Goal: Task Accomplishment & Management: Complete application form

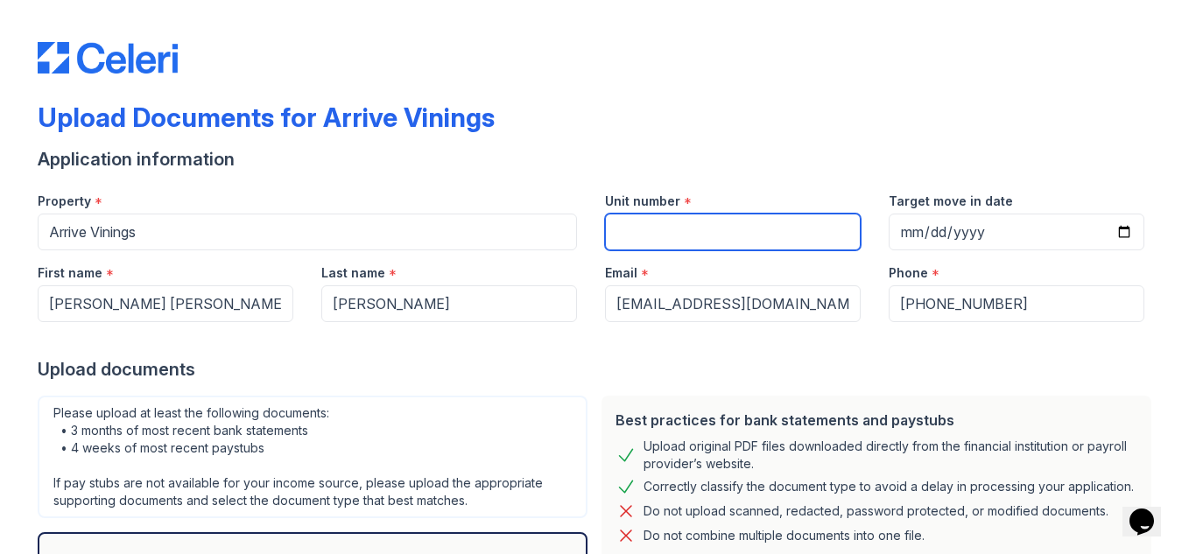
click at [689, 220] on input "Unit number" at bounding box center [733, 232] width 256 height 37
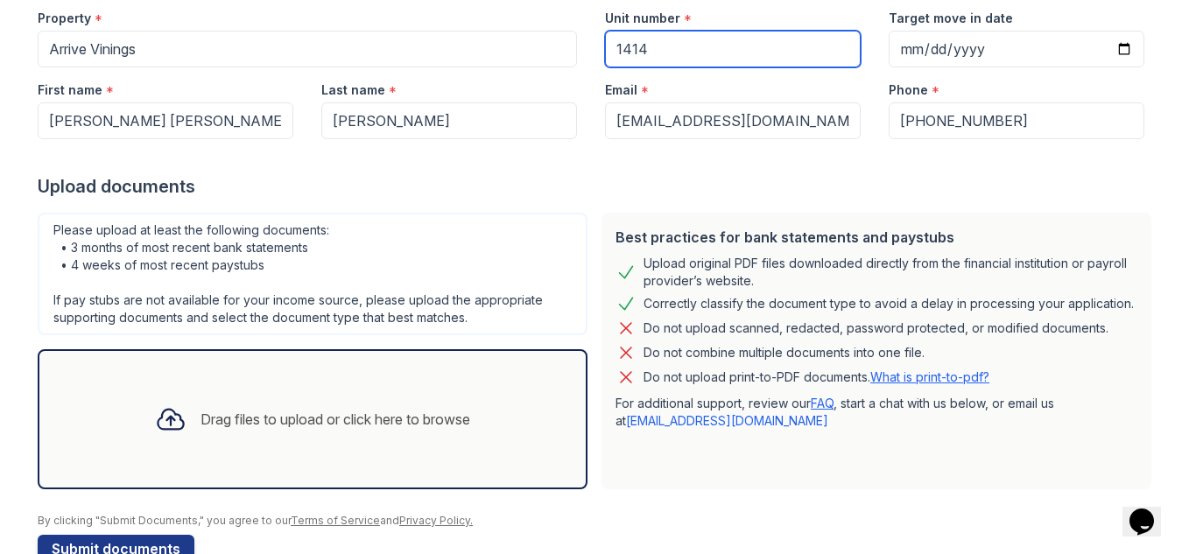
scroll to position [227, 0]
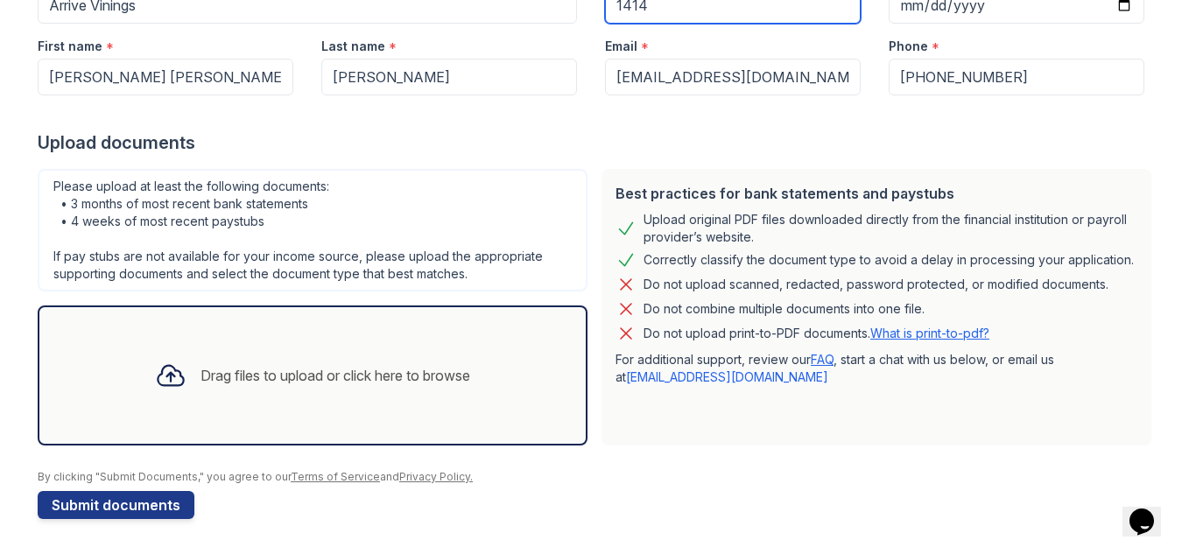
type input "1414"
click at [292, 396] on div "Drag files to upload or click here to browse" at bounding box center [312, 376] width 343 height 60
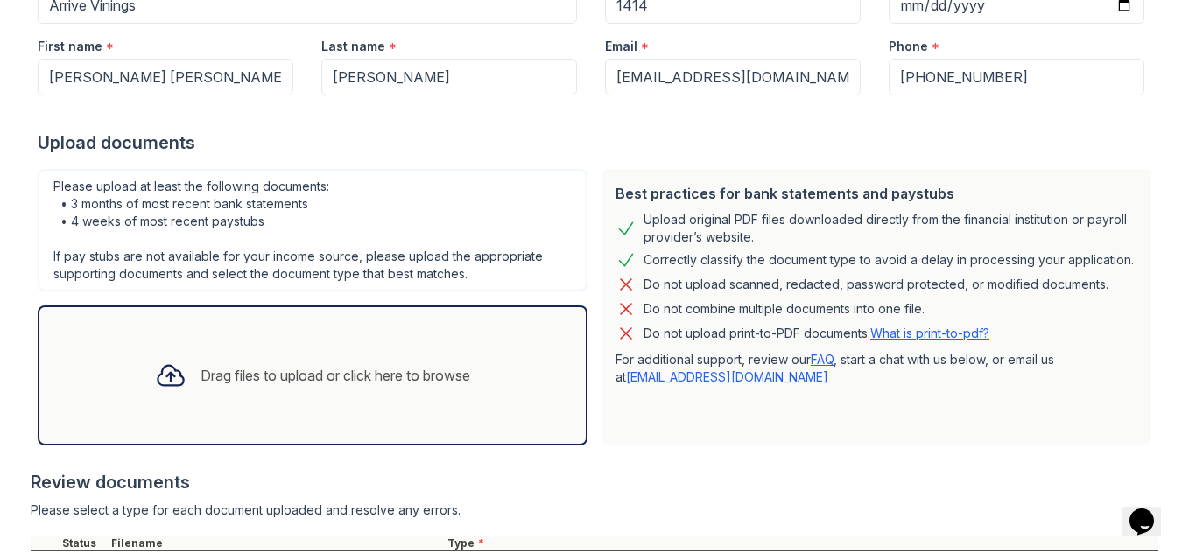
click at [357, 371] on div "Drag files to upload or click here to browse" at bounding box center [335, 375] width 270 height 21
click at [422, 357] on div "Drag files to upload or click here to browse" at bounding box center [312, 376] width 343 height 60
click at [453, 389] on div "Drag files to upload or click here to browse" at bounding box center [312, 376] width 343 height 60
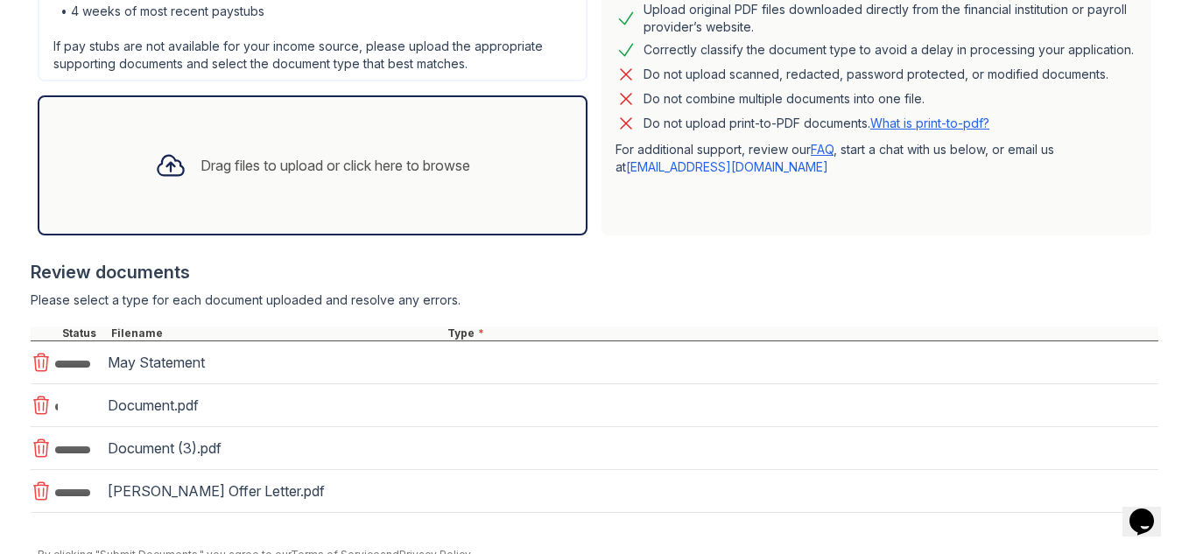
scroll to position [515, 0]
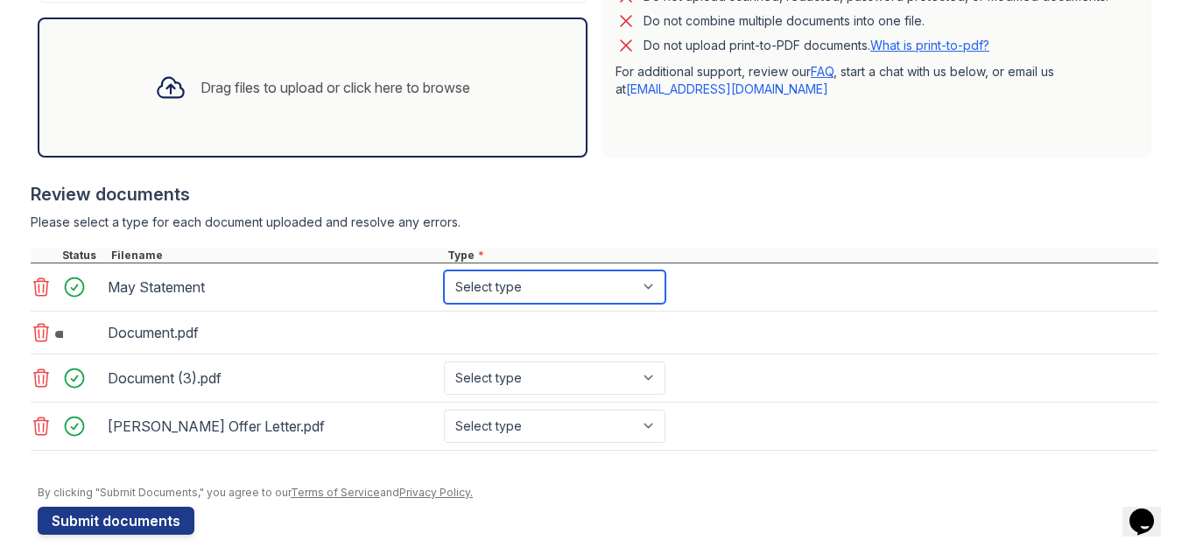
click at [635, 281] on select "Select type Paystub Bank Statement Offer Letter Tax Documents Benefit Award Let…" at bounding box center [554, 287] width 221 height 33
select select "bank_statement"
click at [444, 271] on select "Select type Paystub Bank Statement Offer Letter Tax Documents Benefit Award Let…" at bounding box center [554, 287] width 221 height 33
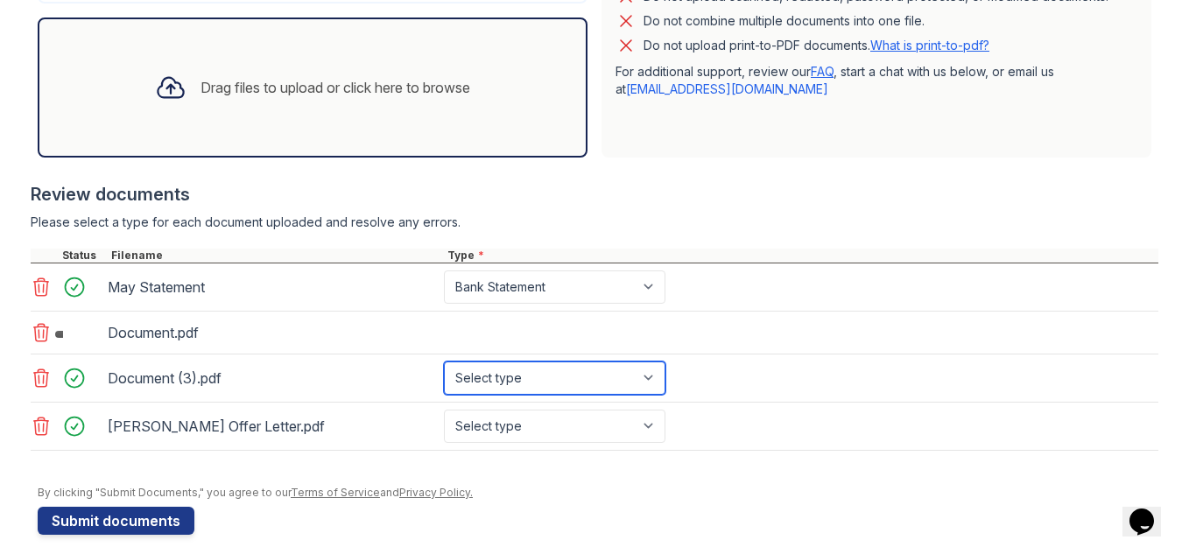
click at [627, 384] on select "Select type Paystub Bank Statement Offer Letter Tax Documents Benefit Award Let…" at bounding box center [554, 378] width 221 height 33
select select "bank_statement"
click at [444, 362] on select "Select type Paystub Bank Statement Offer Letter Tax Documents Benefit Award Let…" at bounding box center [554, 378] width 221 height 33
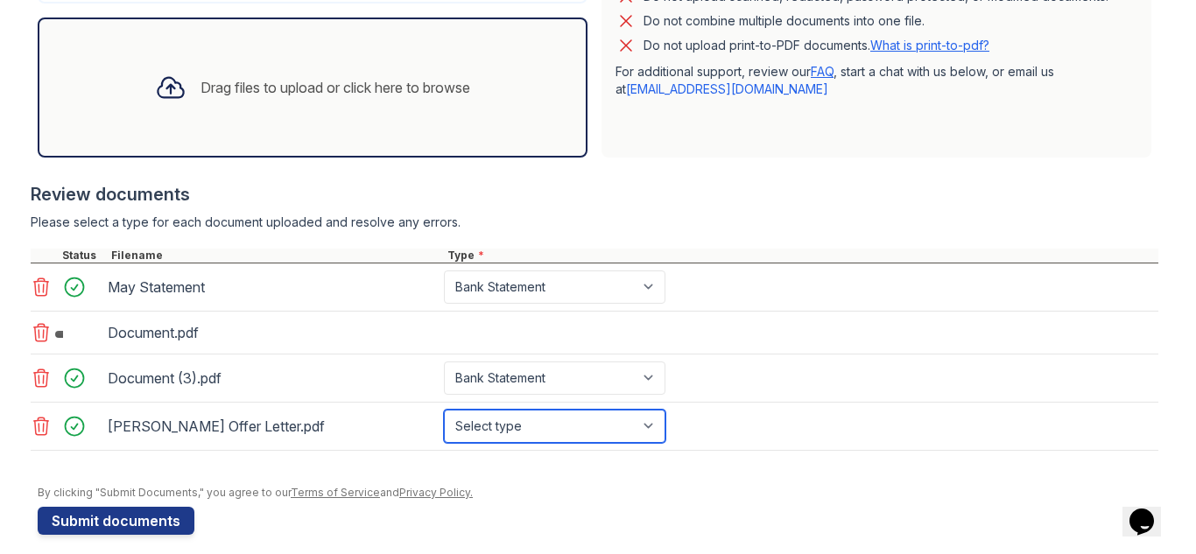
click at [579, 421] on select "Select type Paystub Bank Statement Offer Letter Tax Documents Benefit Award Let…" at bounding box center [554, 426] width 221 height 33
select select "offer_letter"
click at [444, 410] on select "Select type Paystub Bank Statement Offer Letter Tax Documents Benefit Award Let…" at bounding box center [554, 426] width 221 height 33
click at [419, 119] on div "Drag files to upload or click here to browse" at bounding box center [313, 88] width 550 height 140
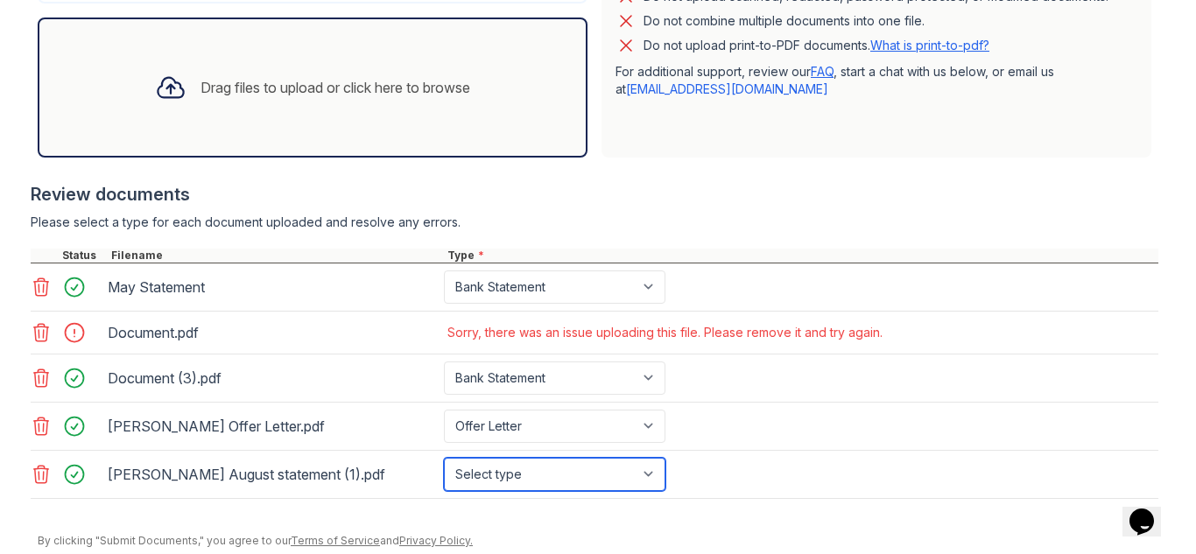
click at [532, 467] on select "Select type Paystub Bank Statement Offer Letter Tax Documents Benefit Award Let…" at bounding box center [554, 474] width 221 height 33
select select "other"
click at [444, 458] on select "Select type Paystub Bank Statement Offer Letter Tax Documents Benefit Award Let…" at bounding box center [554, 474] width 221 height 33
click at [39, 324] on icon at bounding box center [41, 333] width 15 height 18
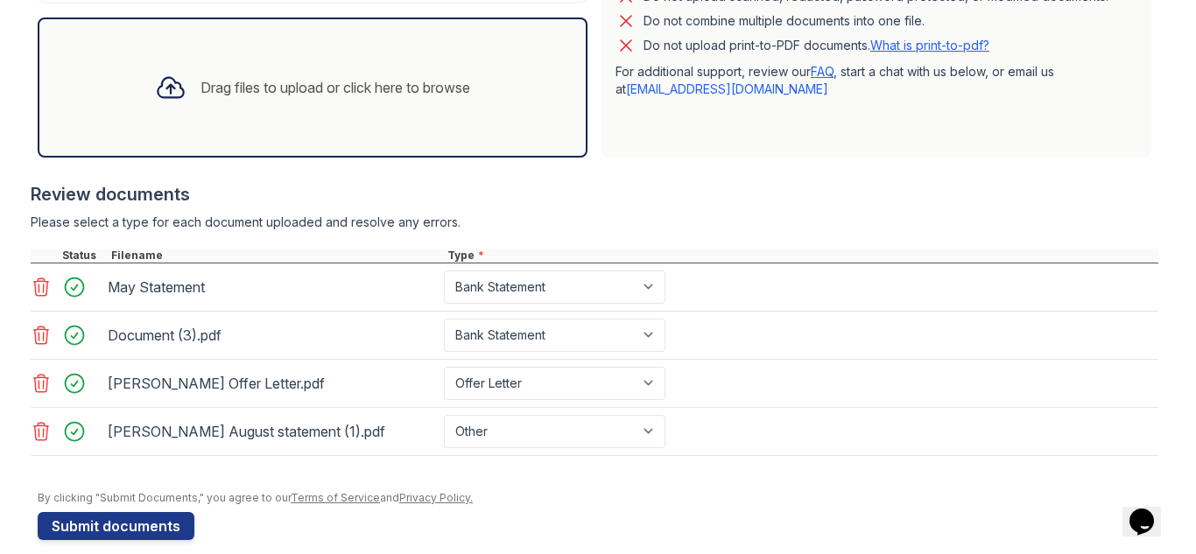
click at [304, 93] on div "Drag files to upload or click here to browse" at bounding box center [335, 87] width 270 height 21
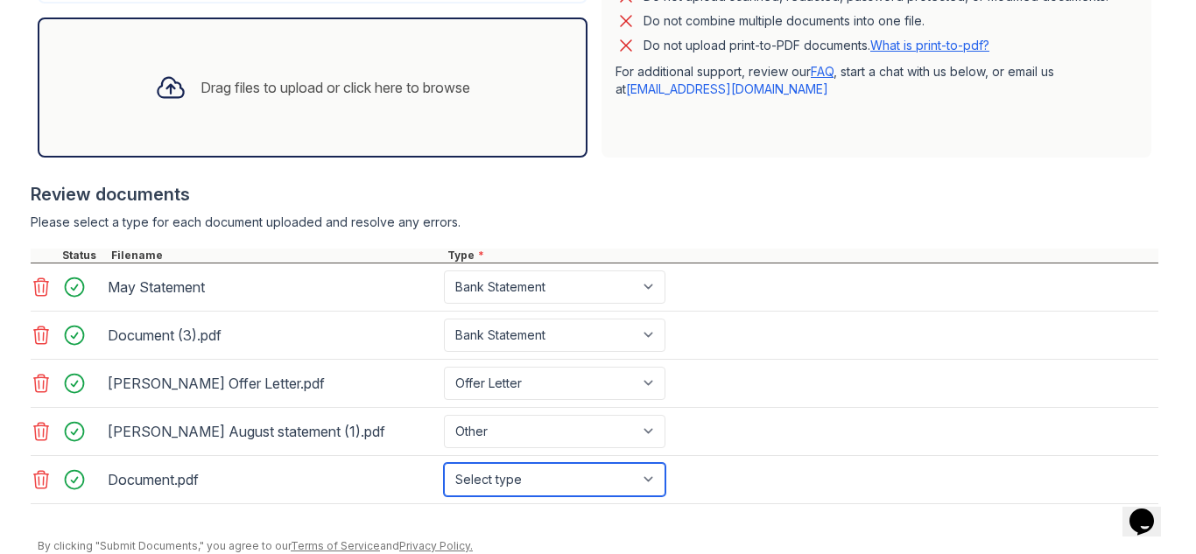
click at [492, 486] on select "Select type Paystub Bank Statement Offer Letter Tax Documents Benefit Award Let…" at bounding box center [554, 479] width 221 height 33
select select "bank_statement"
click at [444, 463] on select "Select type Paystub Bank Statement Offer Letter Tax Documents Benefit Award Let…" at bounding box center [554, 479] width 221 height 33
click at [908, 332] on div "Document (3).pdf Select type Paystub Bank Statement Offer Letter Tax Documents …" at bounding box center [595, 336] width 1128 height 48
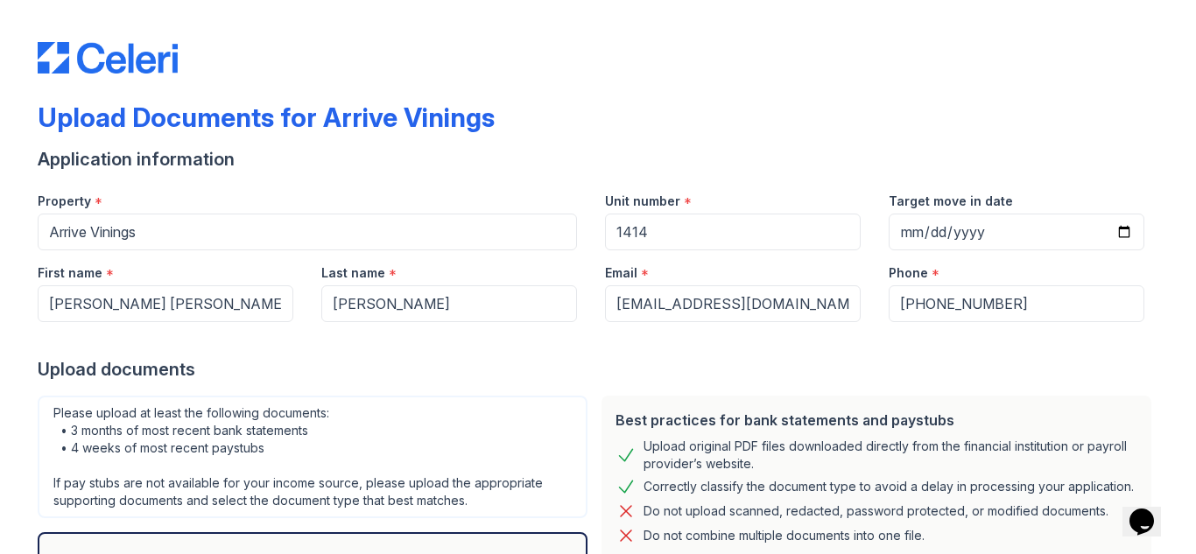
scroll to position [584, 0]
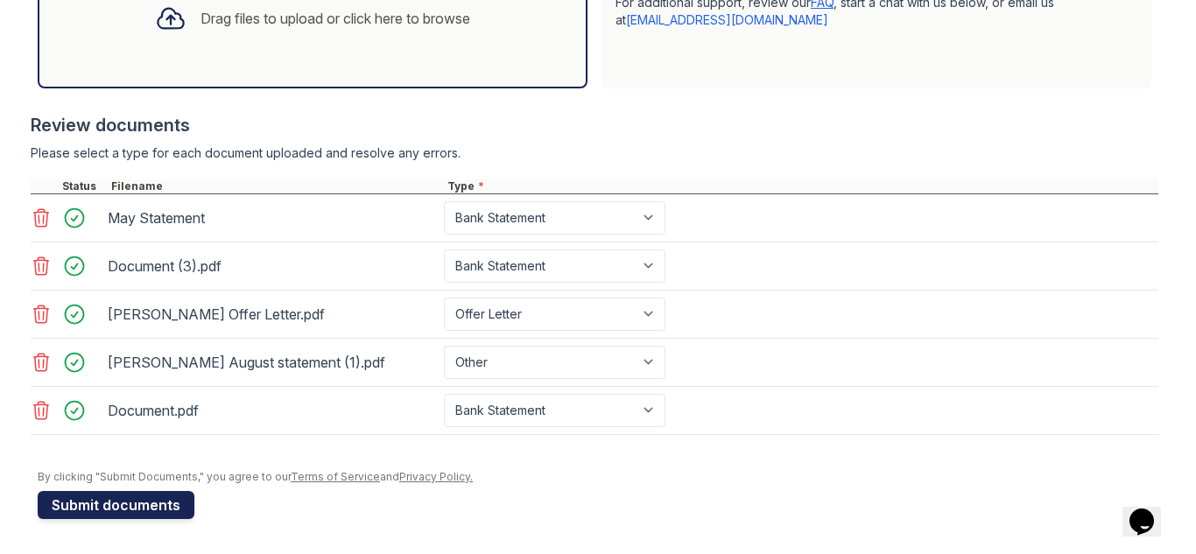
click at [130, 516] on button "Submit documents" at bounding box center [116, 505] width 157 height 28
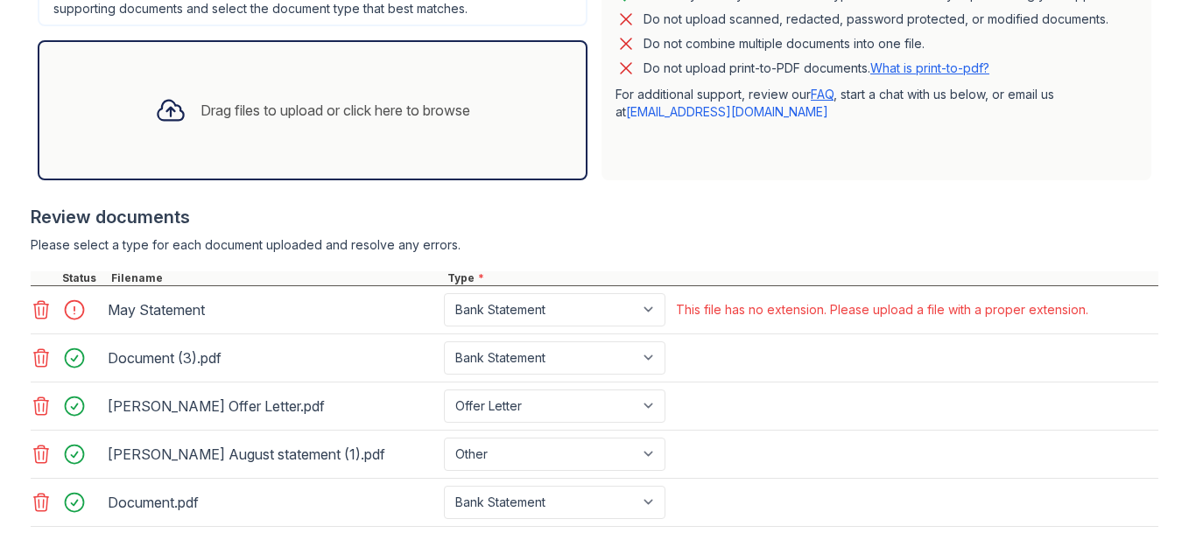
scroll to position [633, 0]
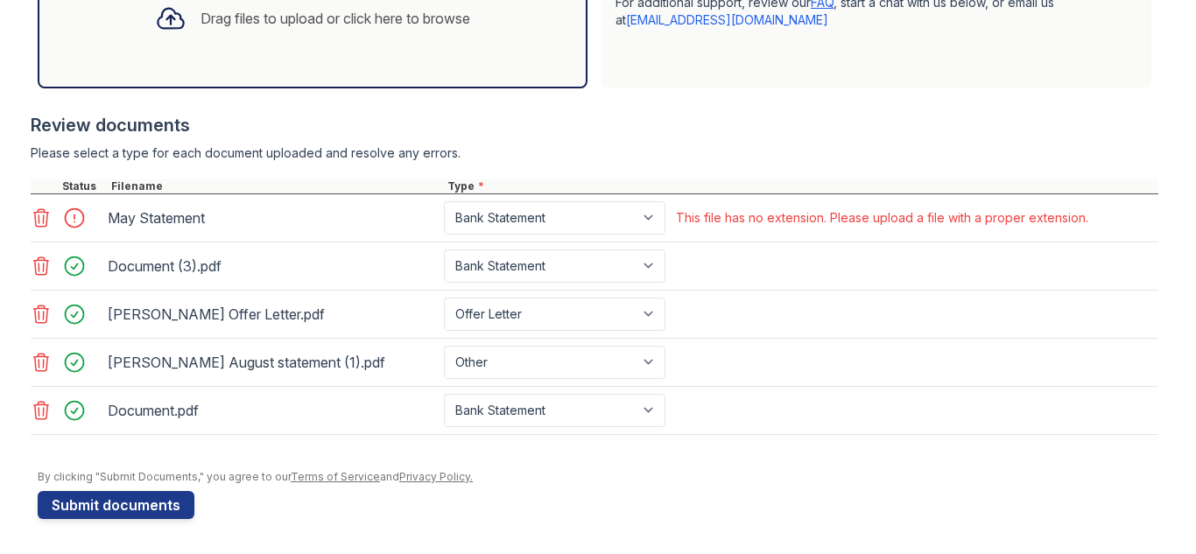
click at [39, 219] on icon at bounding box center [41, 218] width 15 height 18
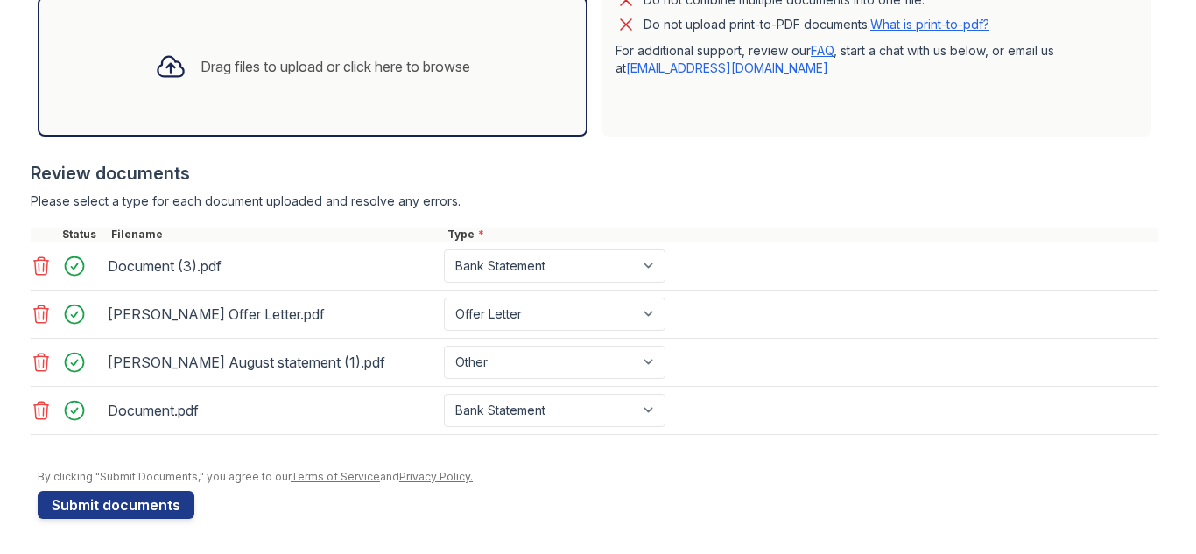
click at [593, 228] on div "Type *" at bounding box center [801, 235] width 714 height 14
click at [308, 21] on div "Drag files to upload or click here to browse" at bounding box center [313, 66] width 550 height 140
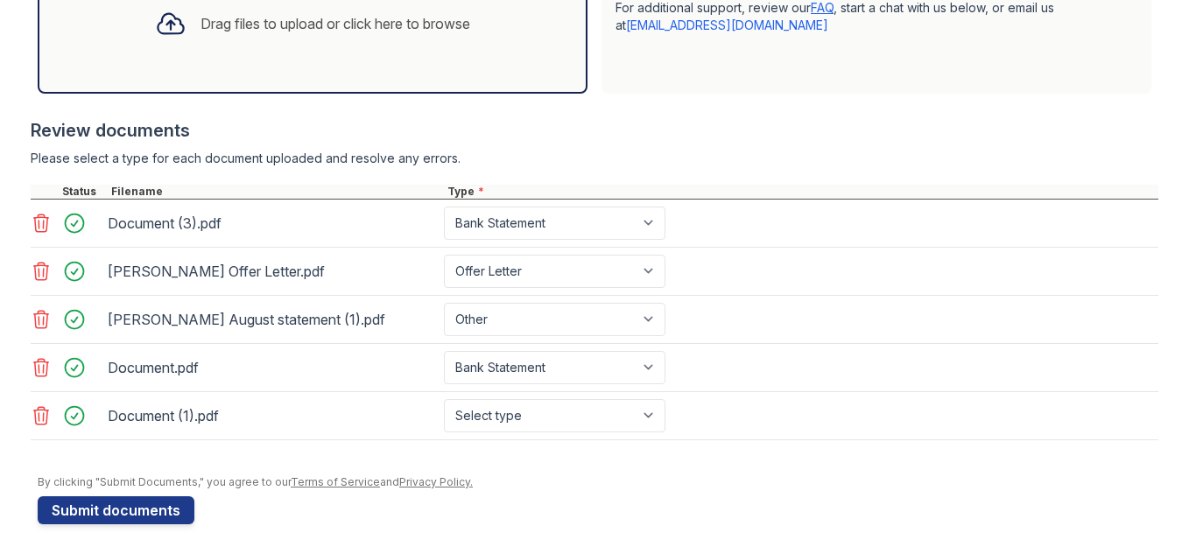
scroll to position [633, 0]
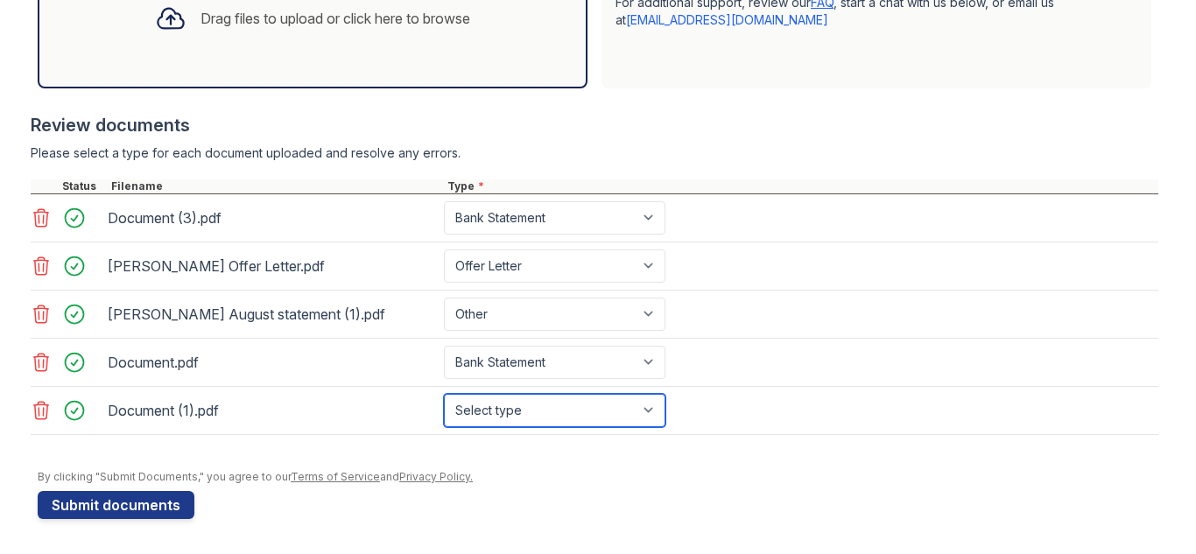
click at [594, 412] on select "Select type Paystub Bank Statement Offer Letter Tax Documents Benefit Award Let…" at bounding box center [554, 410] width 221 height 33
select select "bank_statement"
click at [444, 394] on select "Select type Paystub Bank Statement Offer Letter Tax Documents Benefit Award Let…" at bounding box center [554, 410] width 221 height 33
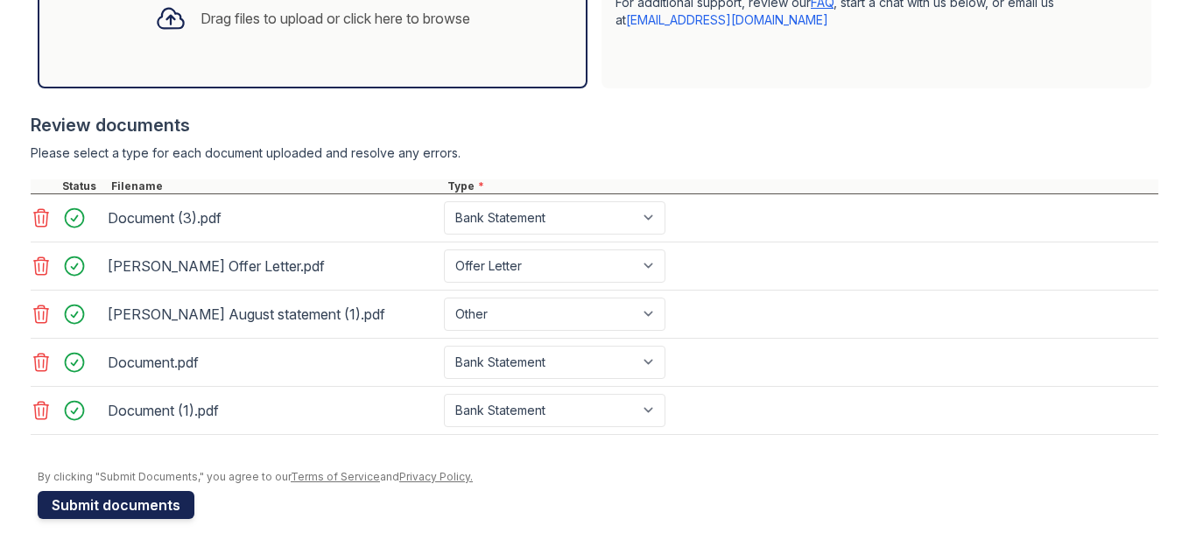
click at [103, 508] on button "Submit documents" at bounding box center [116, 505] width 157 height 28
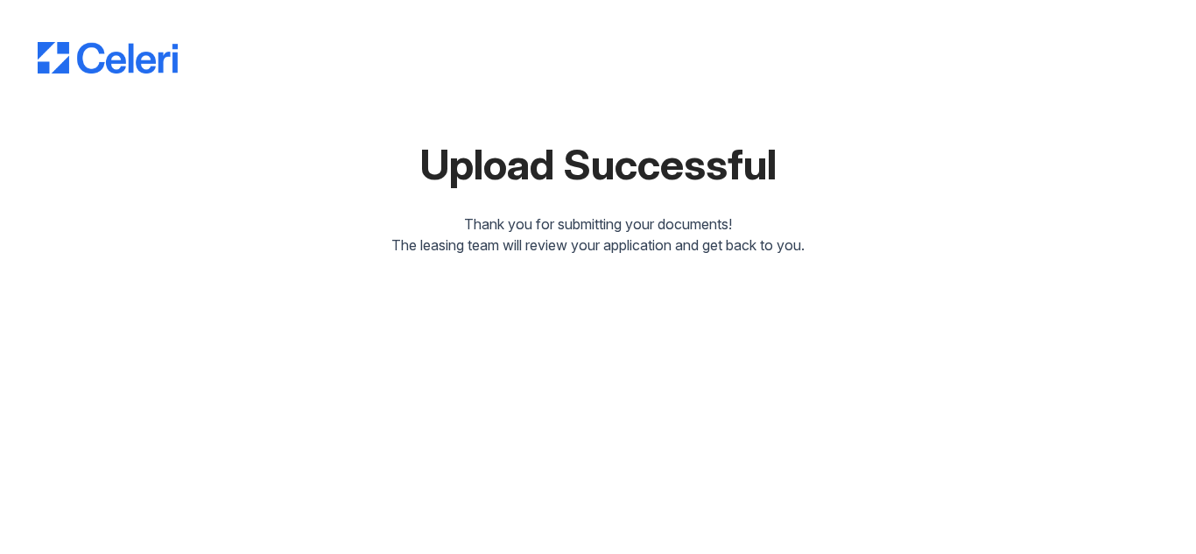
click at [631, 362] on div "Upload Successful Thank you for submitting your documents! The leasing team wil…" at bounding box center [598, 277] width 1196 height 554
